Goal: Transaction & Acquisition: Purchase product/service

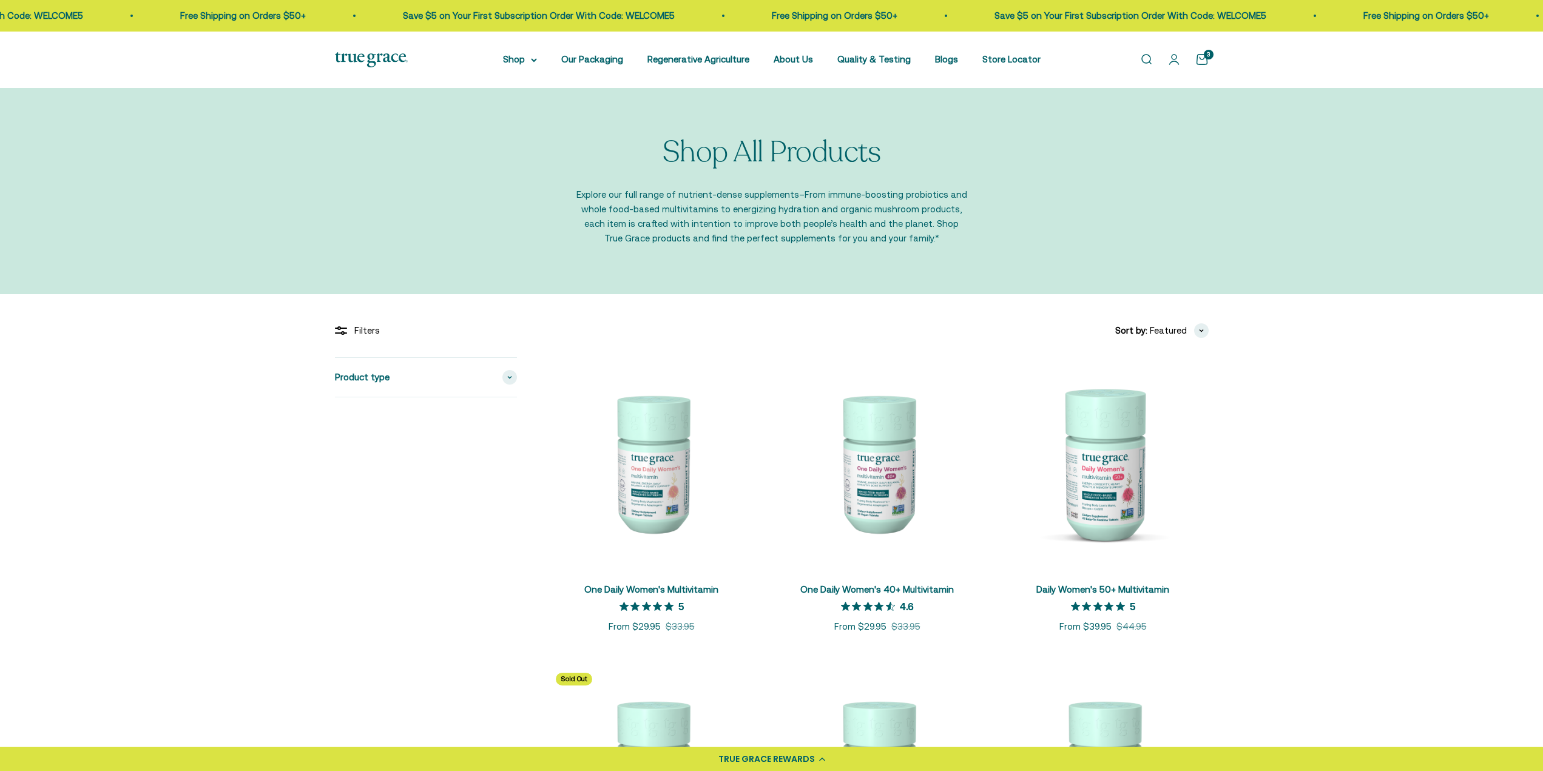
click at [1202, 59] on link "Open cart 3" at bounding box center [1201, 59] width 13 height 13
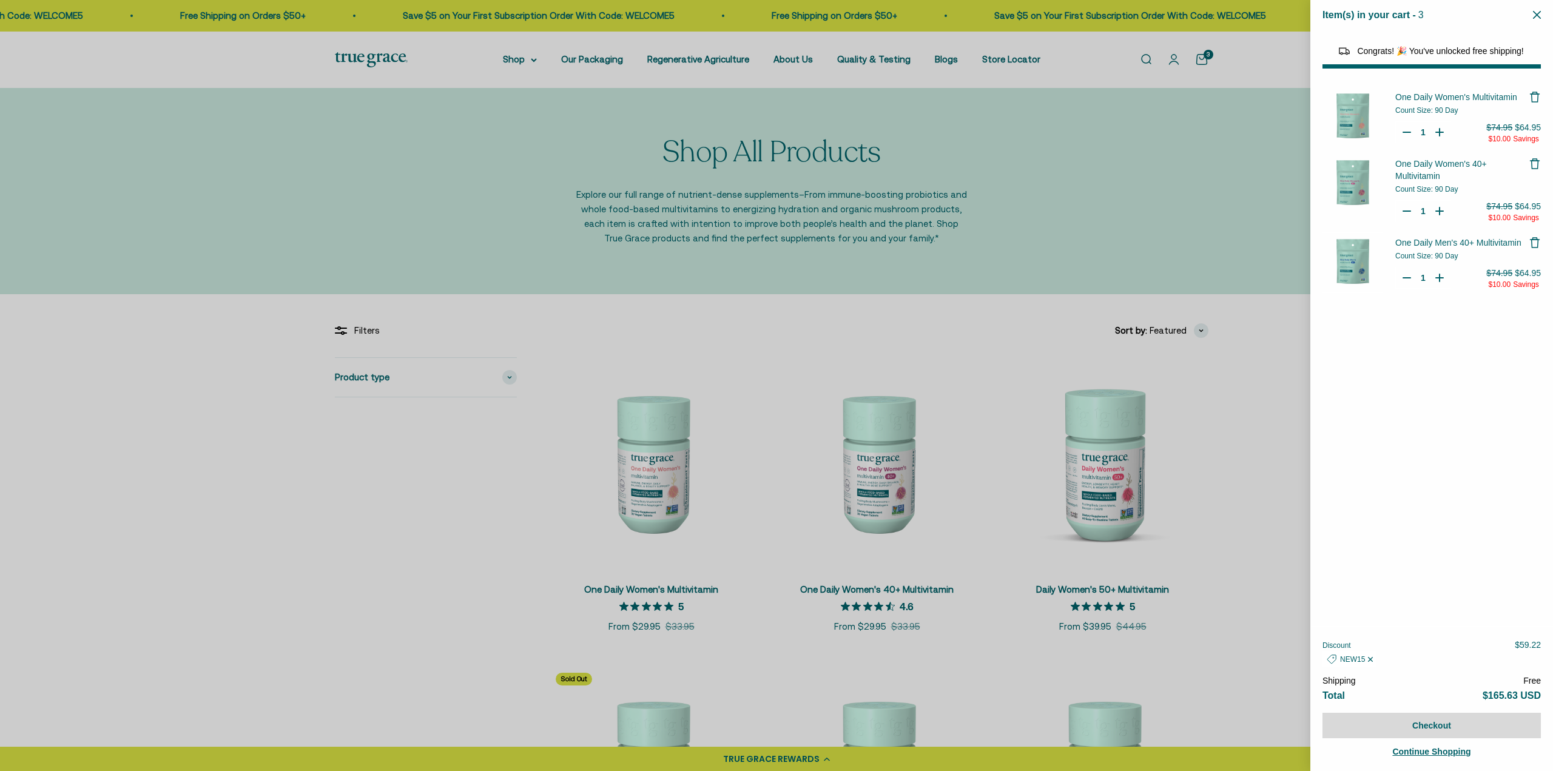
select select "40058329235648"
select select "44878154563798"
click at [1535, 244] on icon "Remove One Daily Men's 40+ Multivitamin" at bounding box center [1535, 243] width 12 height 12
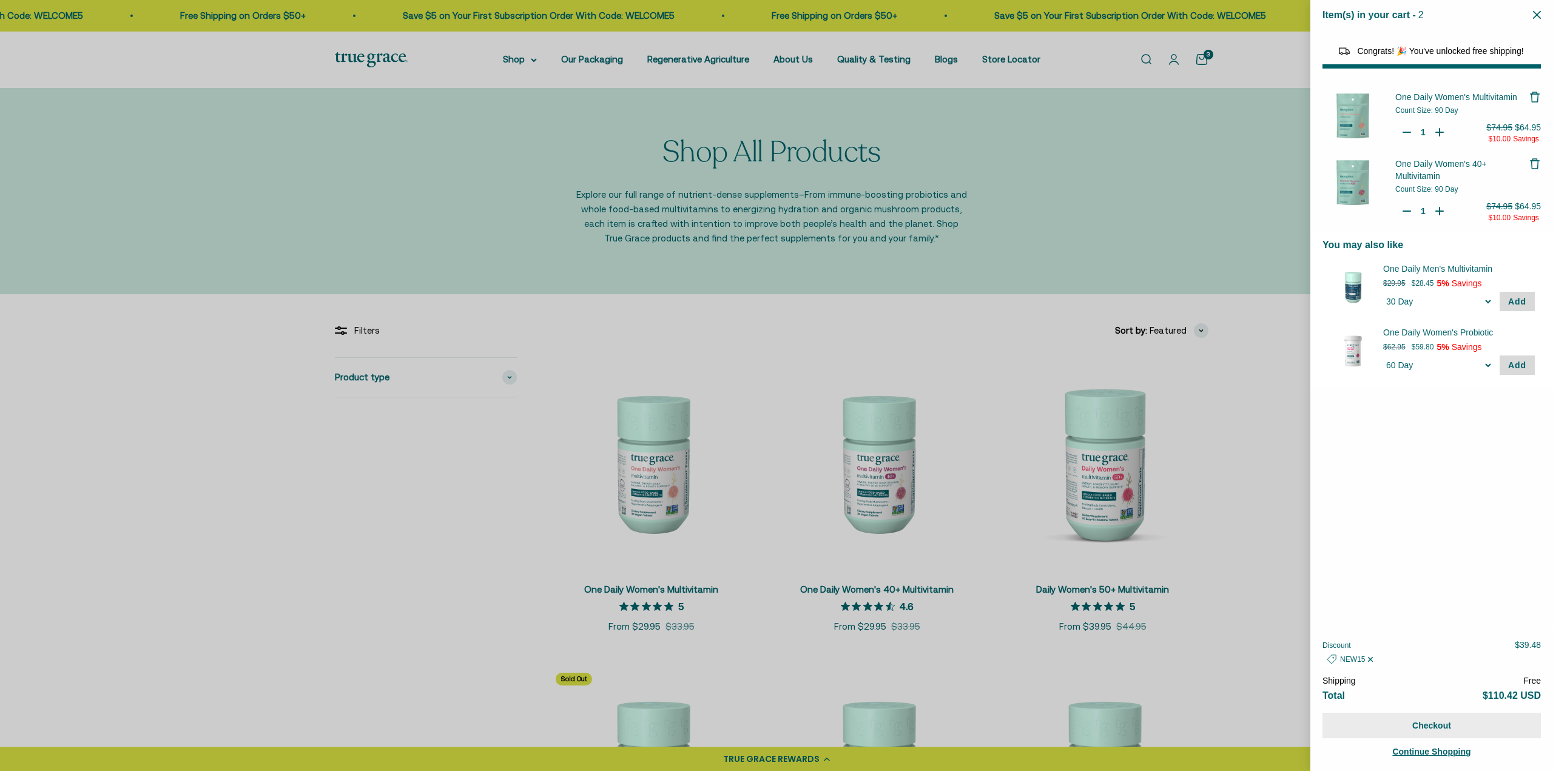
click at [1441, 721] on button "Checkout" at bounding box center [1431, 725] width 218 height 25
